Goal: Check status: Check status

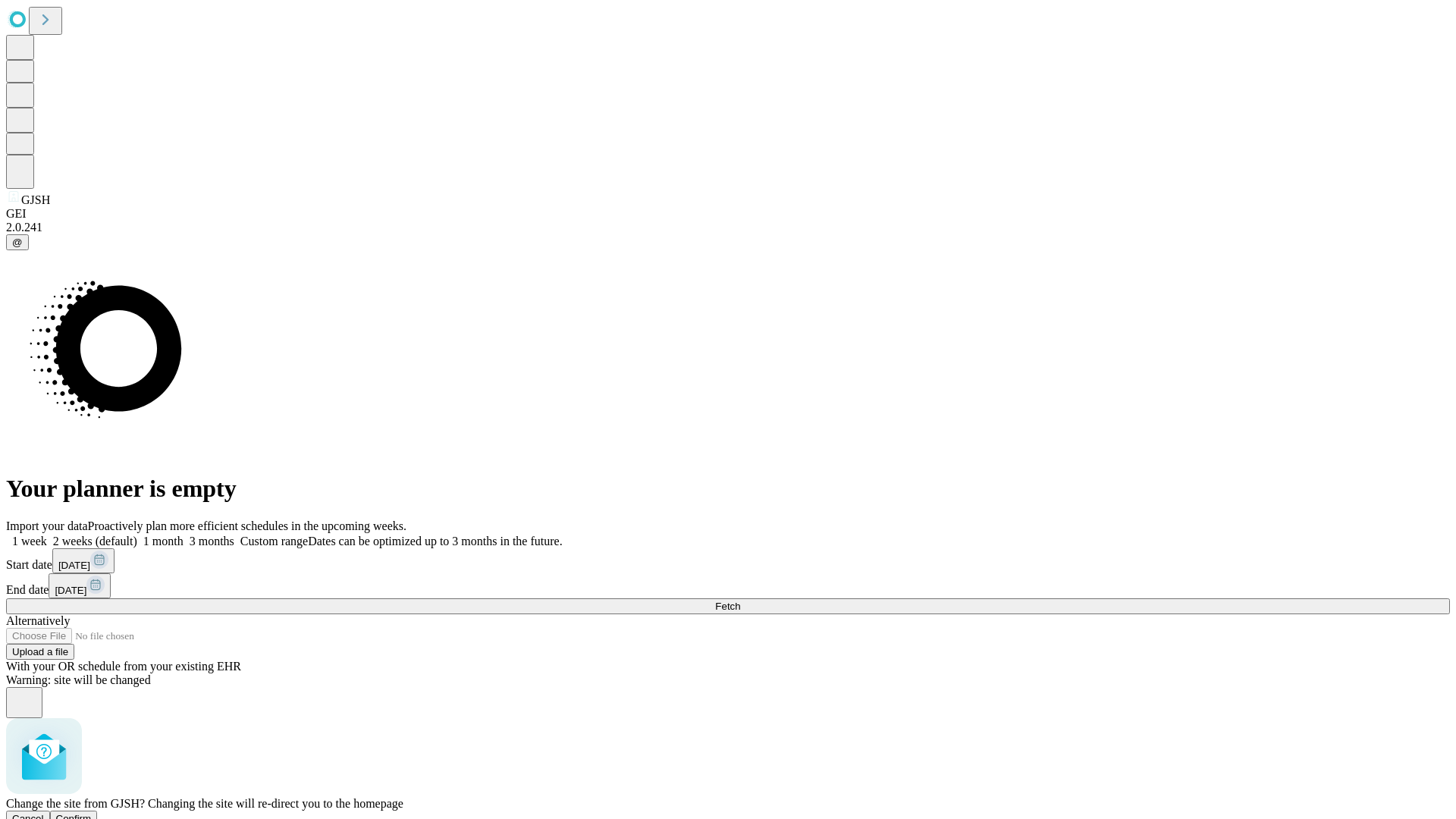
click at [92, 813] on span "Confirm" at bounding box center [74, 819] width 36 height 11
click at [47, 535] on label "1 week" at bounding box center [26, 542] width 41 height 13
click at [740, 600] on span "Fetch" at bounding box center [728, 606] width 25 height 11
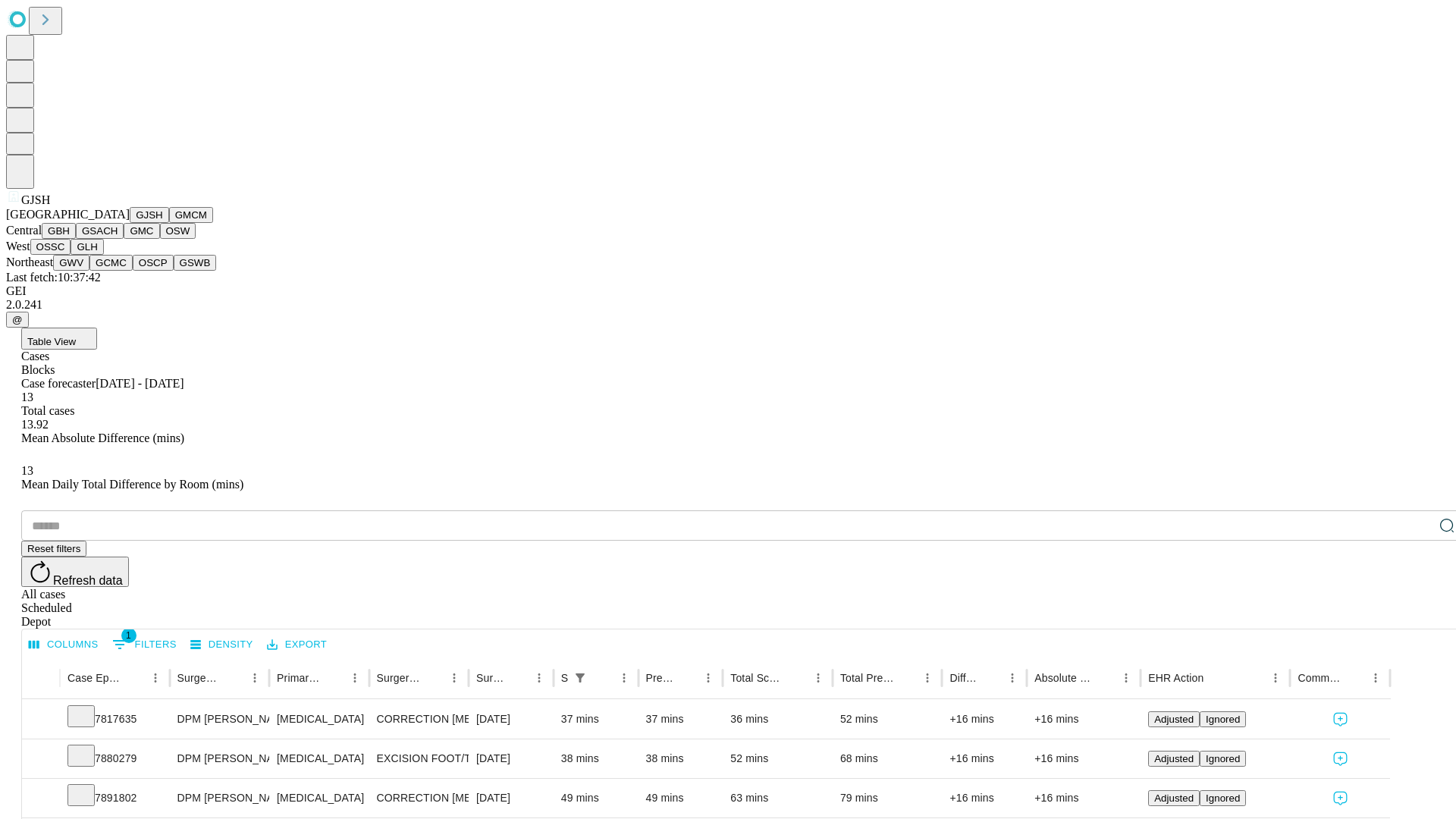
click at [169, 223] on button "GMCM" at bounding box center [191, 215] width 44 height 16
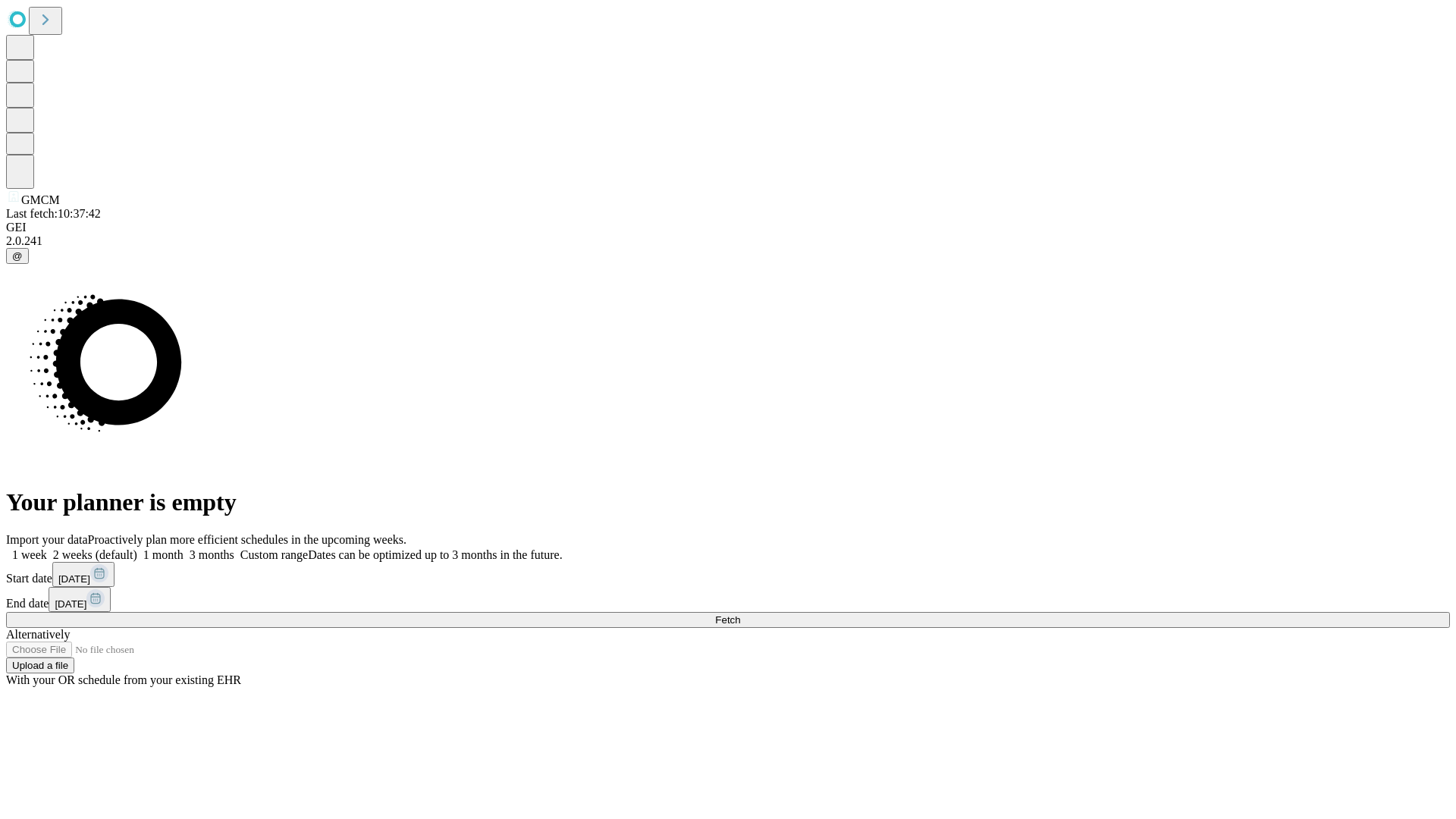
click at [47, 548] on label "1 week" at bounding box center [26, 555] width 41 height 13
click at [740, 614] on span "Fetch" at bounding box center [728, 619] width 25 height 11
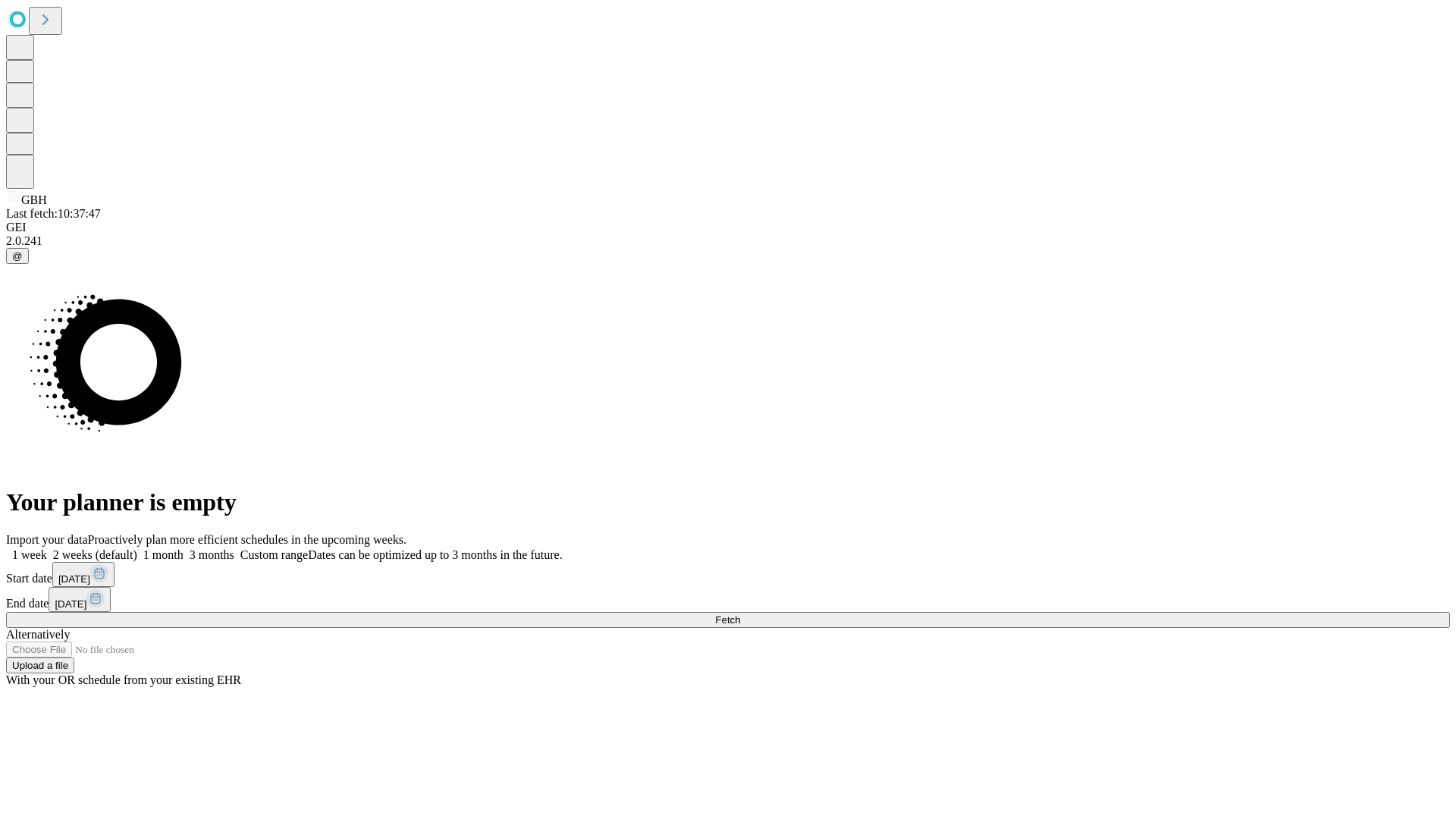
click at [740, 614] on span "Fetch" at bounding box center [728, 619] width 25 height 11
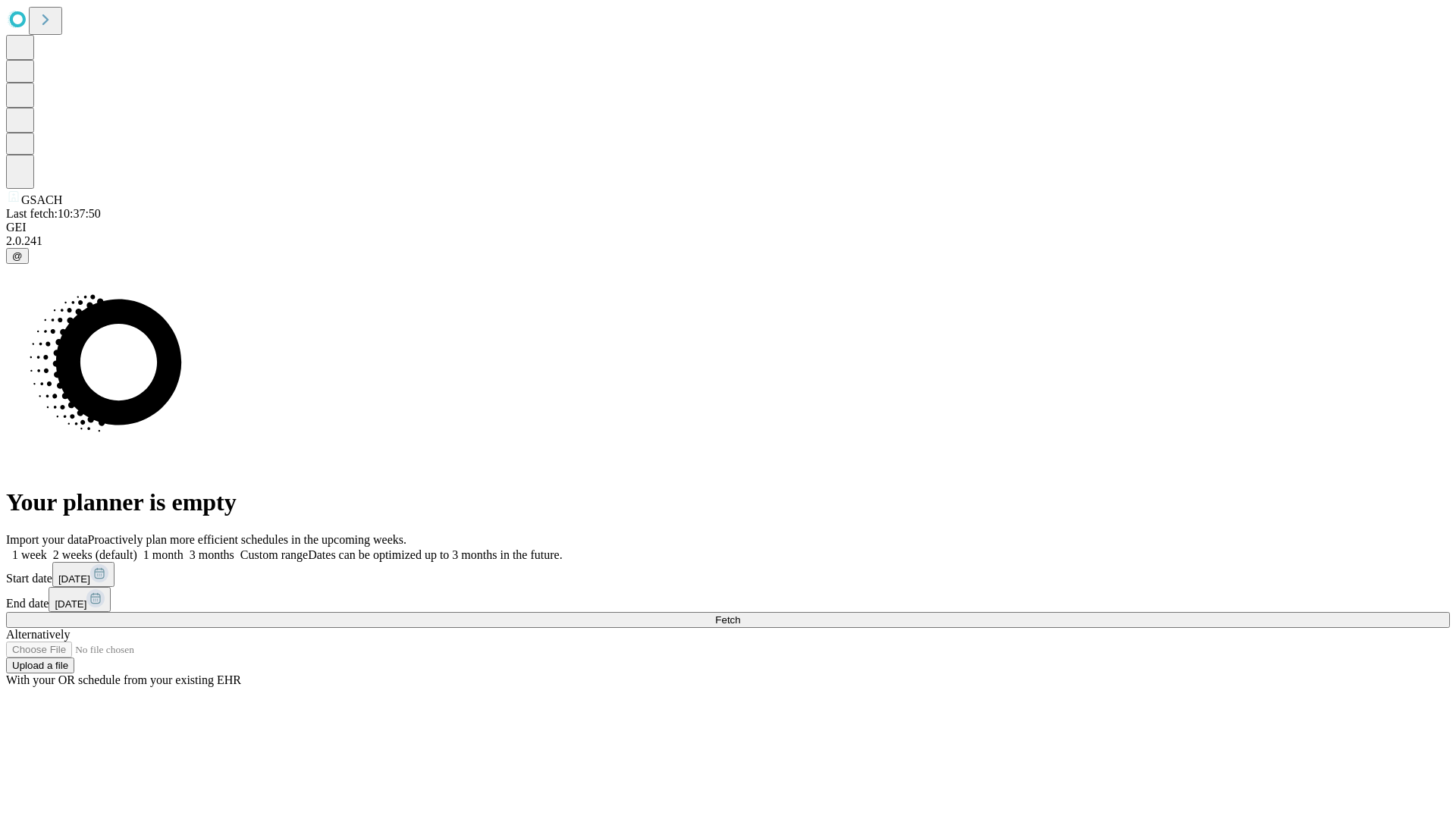
click at [47, 548] on label "1 week" at bounding box center [26, 555] width 41 height 13
click at [740, 614] on span "Fetch" at bounding box center [728, 619] width 25 height 11
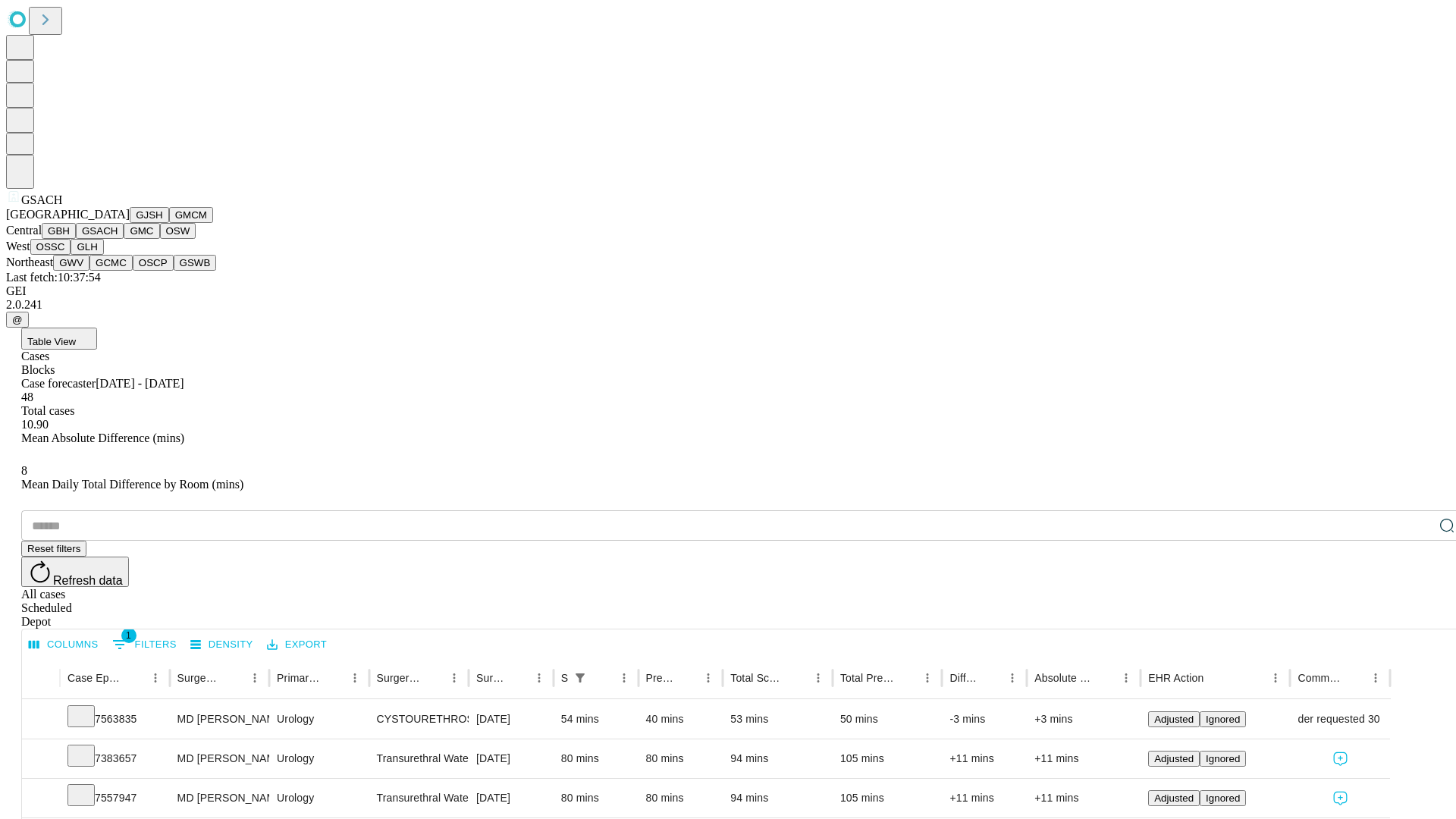
click at [124, 238] on button "GMC" at bounding box center [142, 231] width 36 height 16
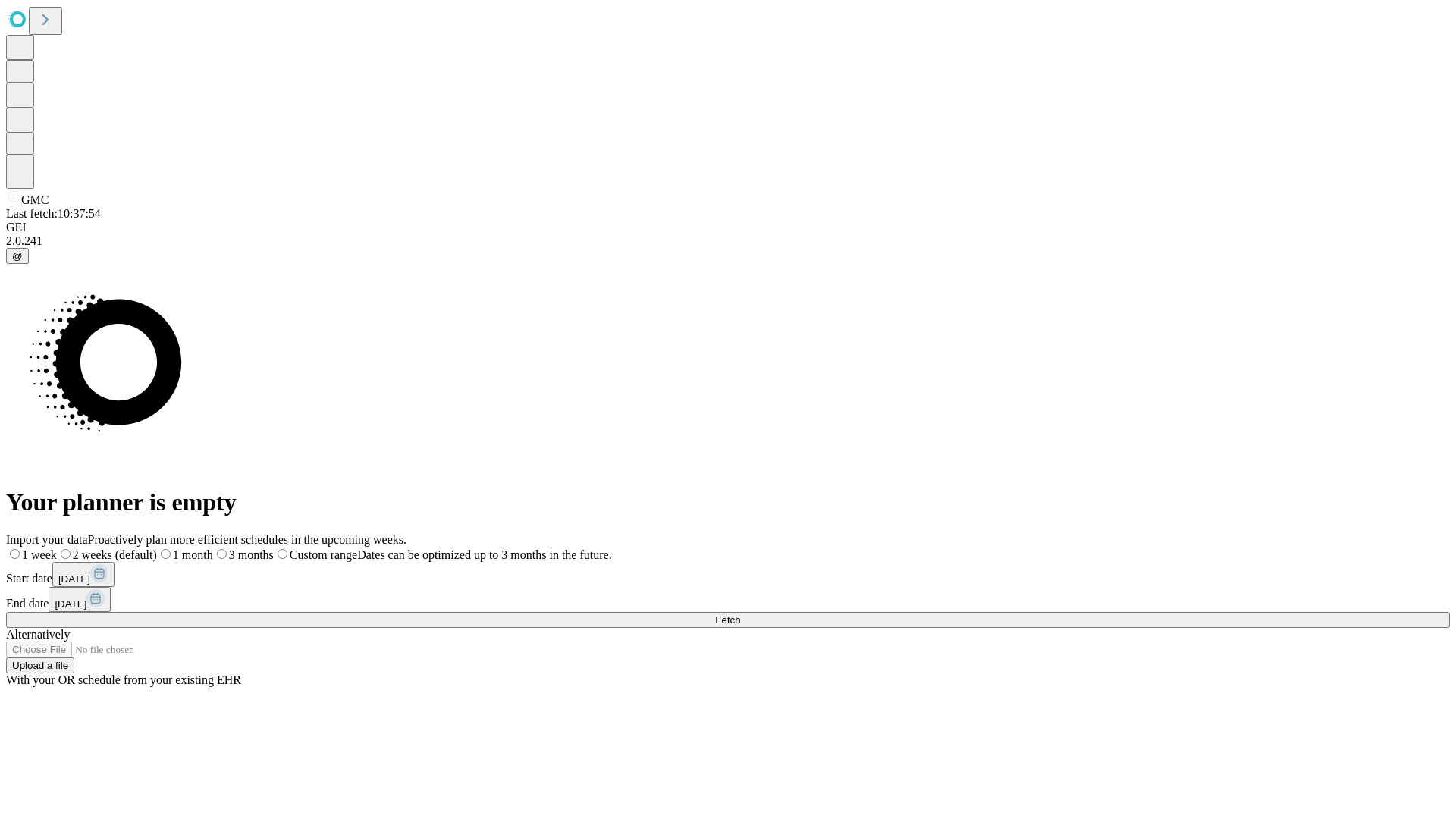
click at [57, 548] on label "1 week" at bounding box center [30, 555] width 50 height 13
click at [740, 614] on span "Fetch" at bounding box center [728, 619] width 25 height 11
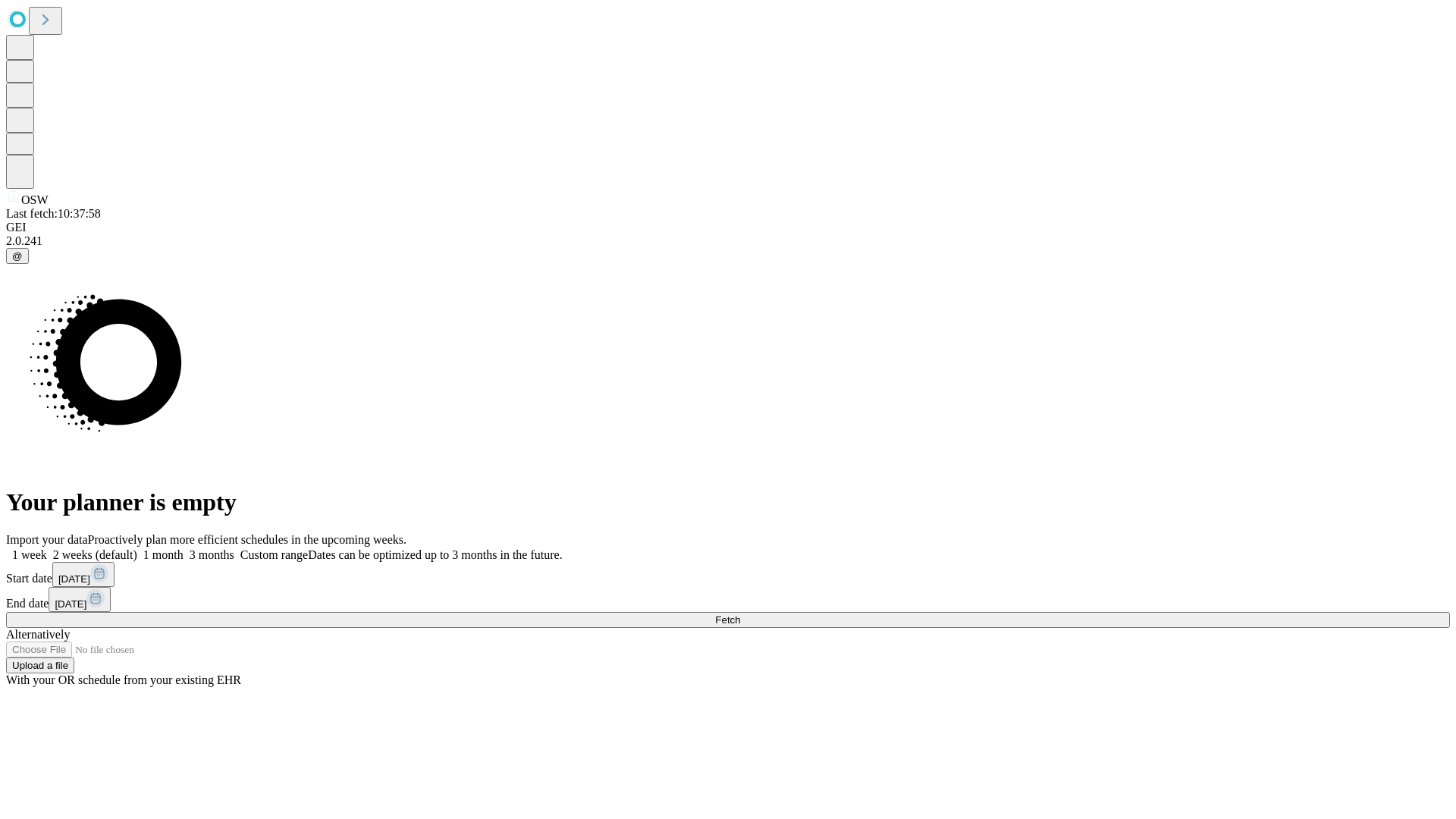
click at [47, 548] on label "1 week" at bounding box center [26, 555] width 41 height 13
click at [740, 614] on span "Fetch" at bounding box center [728, 619] width 25 height 11
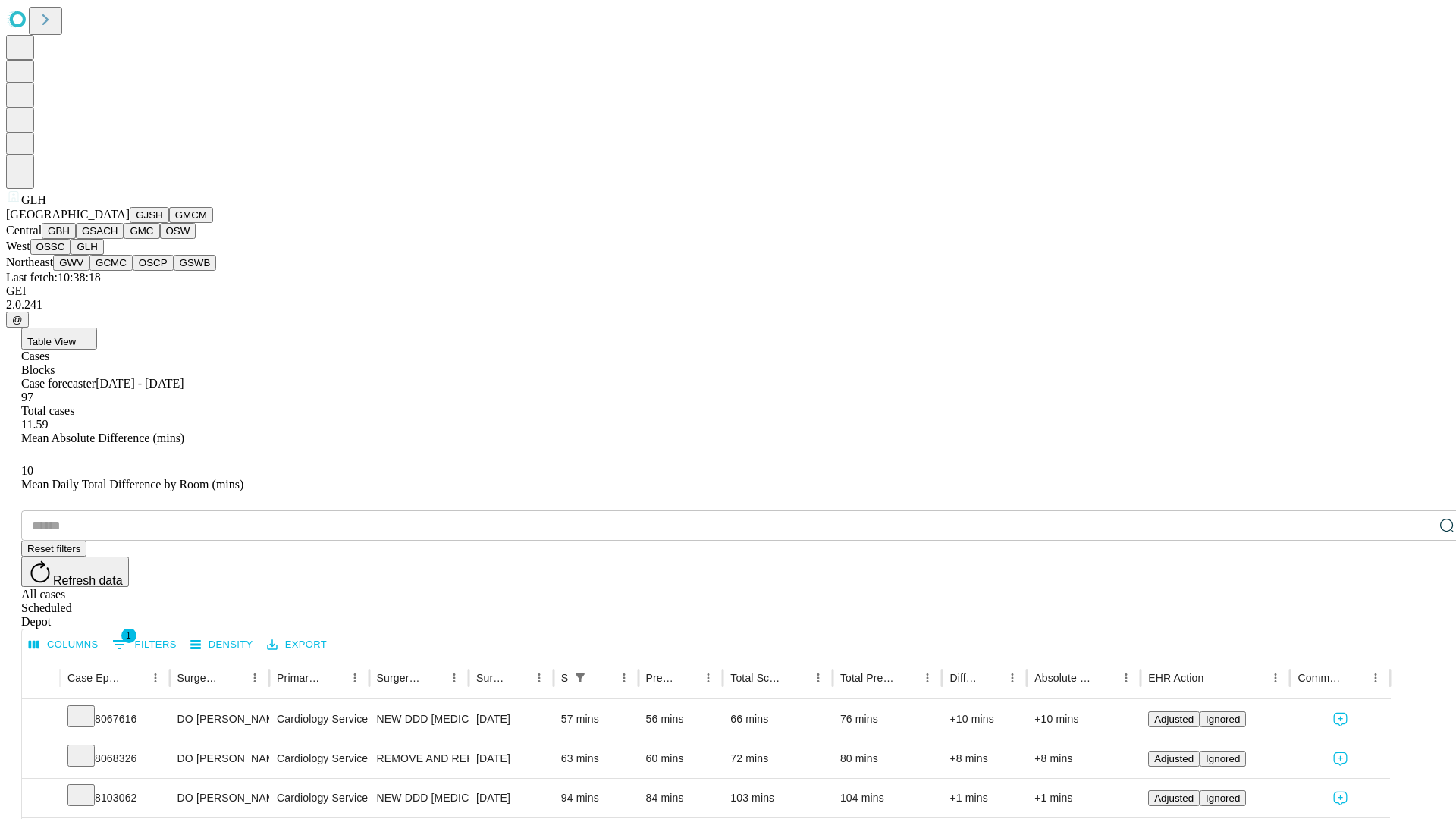
click at [89, 271] on button "GWV" at bounding box center [71, 262] width 36 height 16
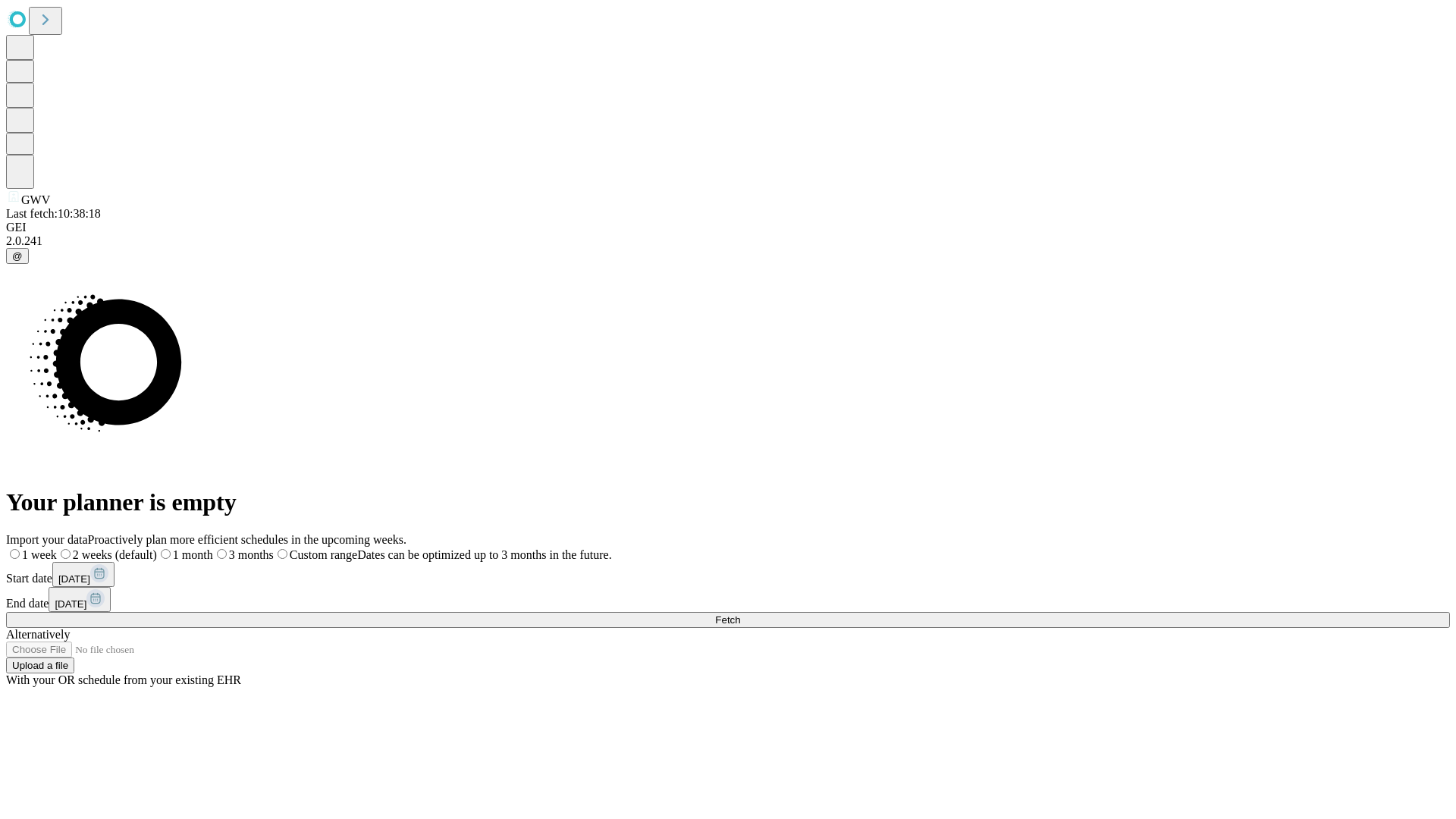
click at [57, 548] on label "1 week" at bounding box center [30, 555] width 50 height 13
click at [740, 614] on span "Fetch" at bounding box center [728, 619] width 25 height 11
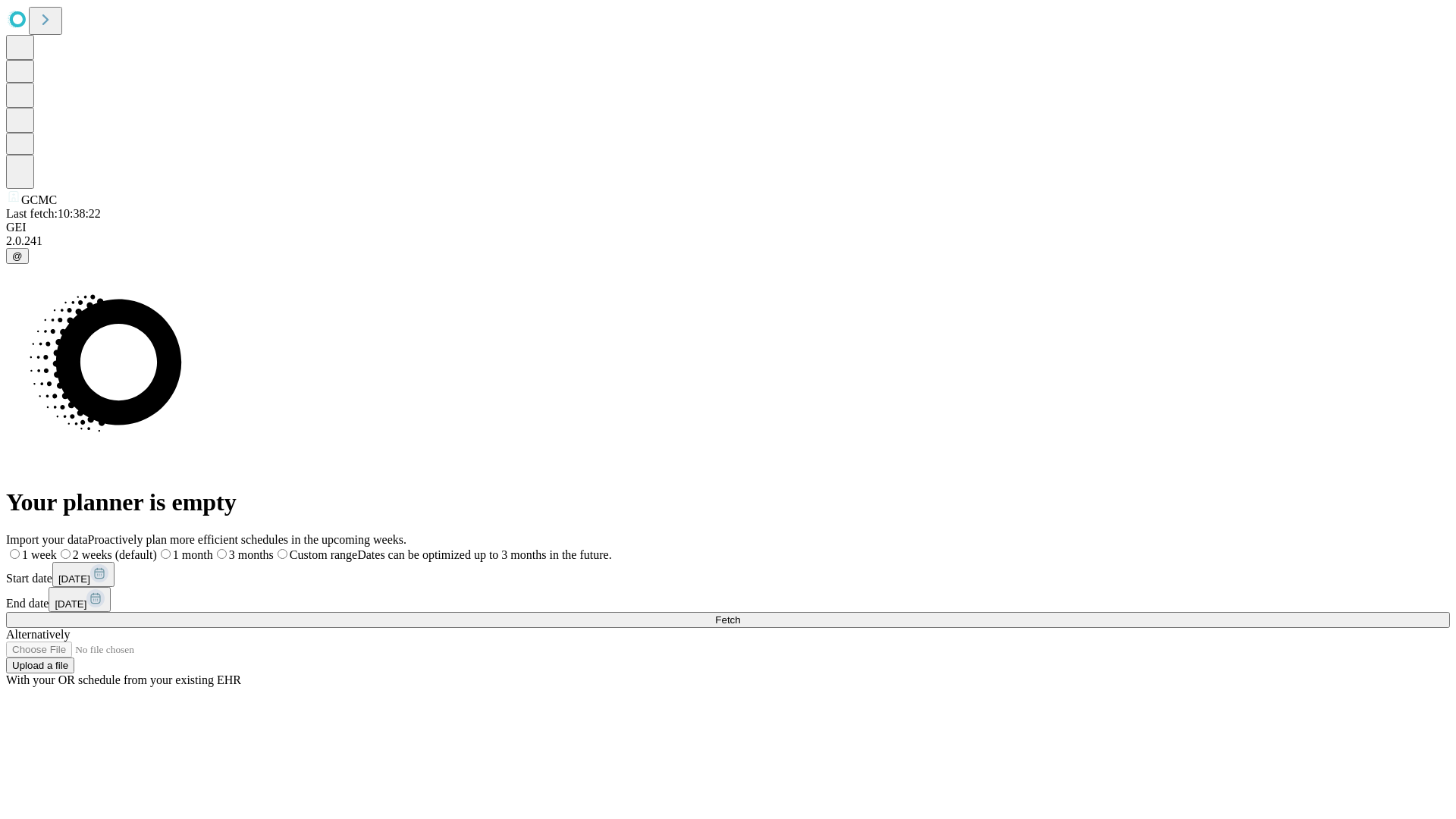
click at [57, 548] on label "1 week" at bounding box center [30, 555] width 50 height 13
click at [740, 614] on span "Fetch" at bounding box center [728, 619] width 25 height 11
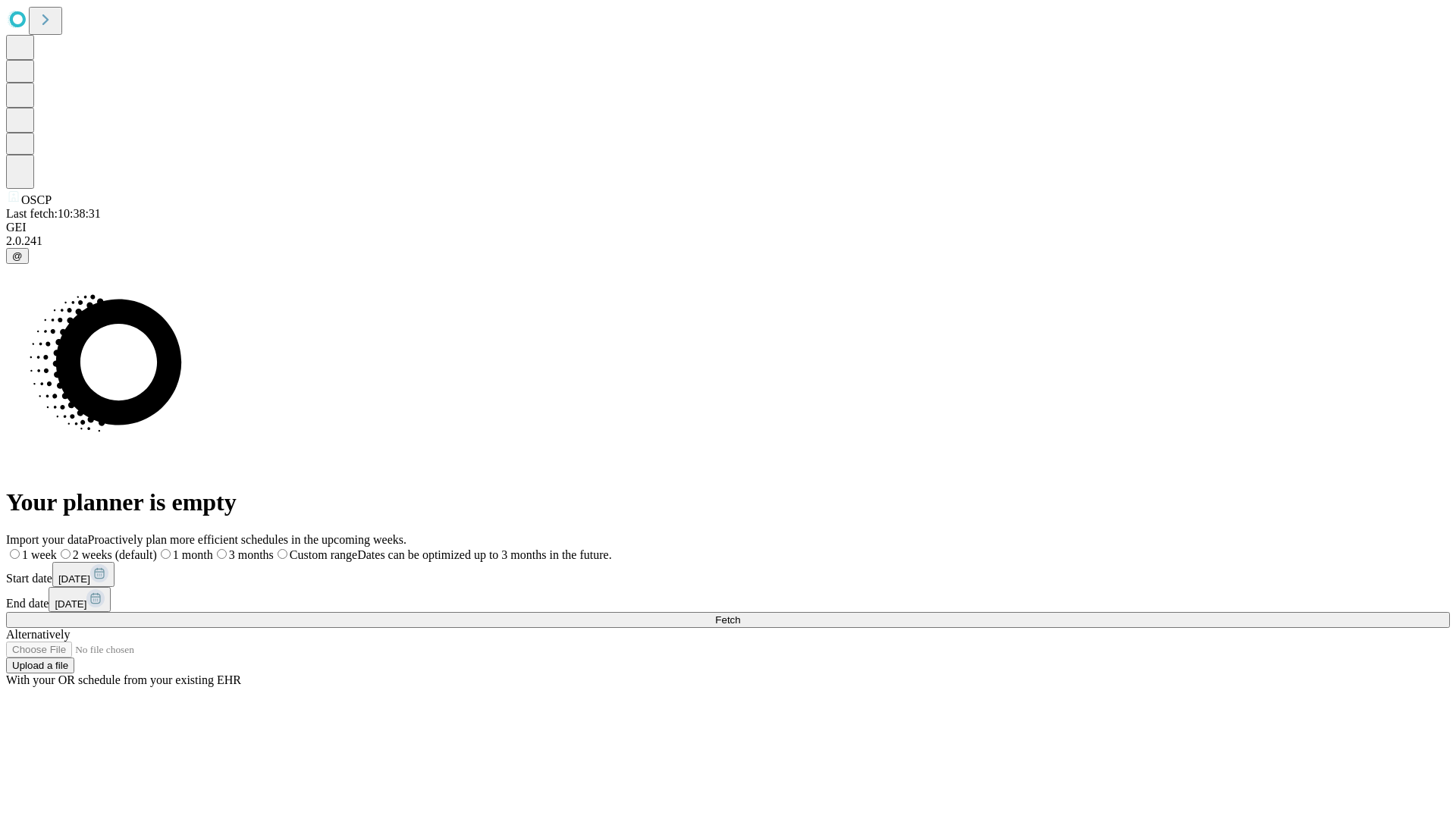
click at [57, 548] on label "1 week" at bounding box center [30, 555] width 50 height 13
click at [740, 614] on span "Fetch" at bounding box center [728, 619] width 25 height 11
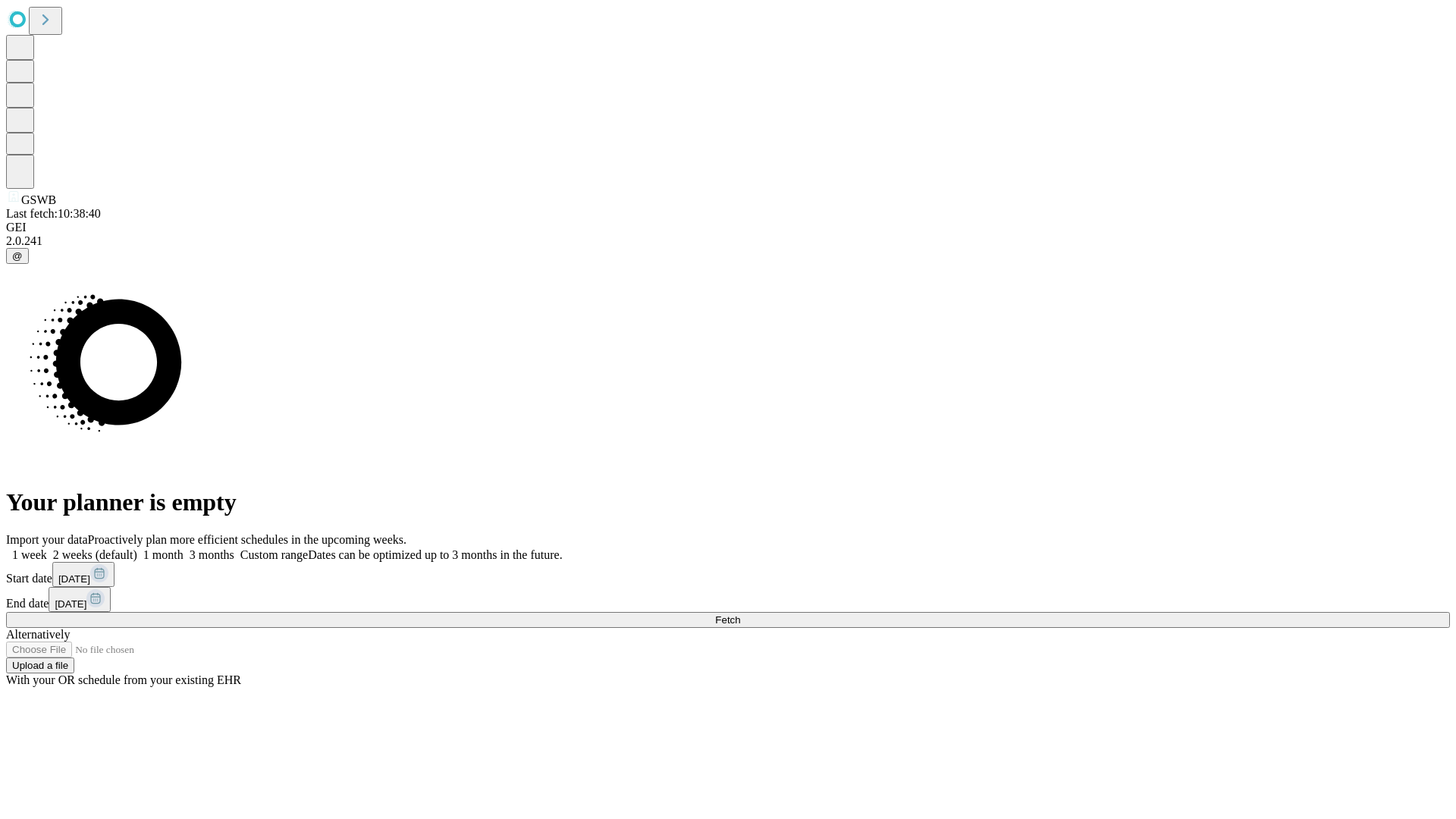
click at [740, 614] on span "Fetch" at bounding box center [728, 619] width 25 height 11
